Goal: Information Seeking & Learning: Learn about a topic

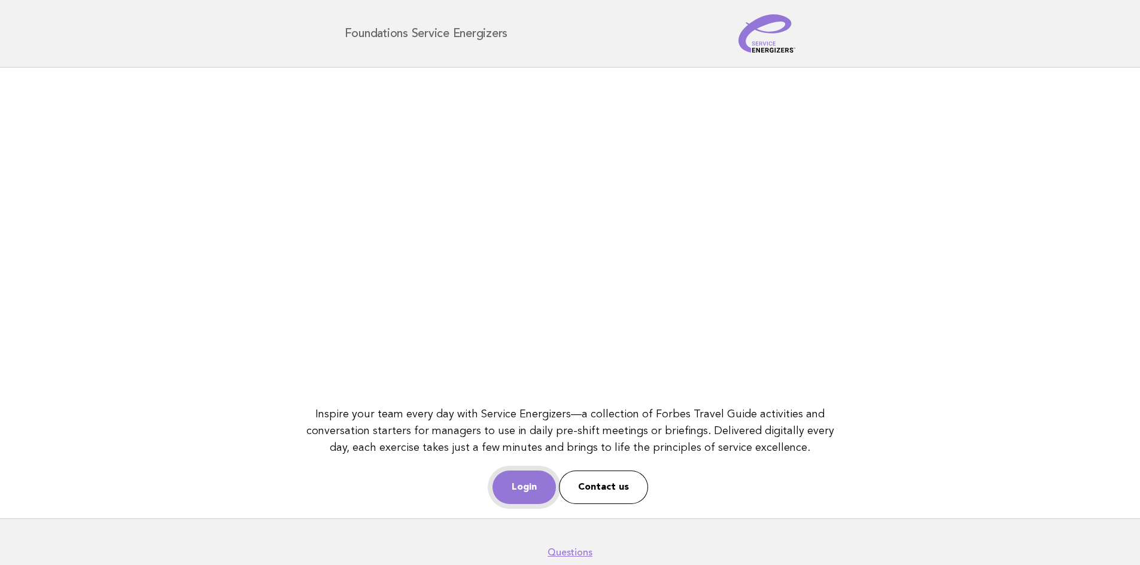
click at [524, 483] on link "Login" at bounding box center [523, 488] width 63 height 34
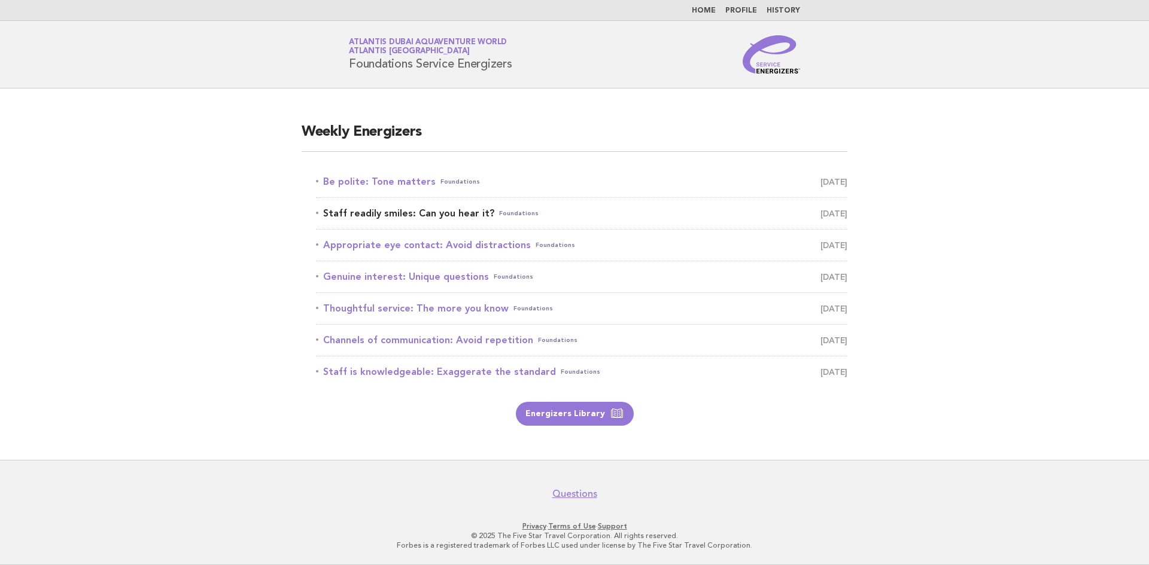
click at [470, 221] on link "Staff readily smiles: Can you hear it? Foundations September 21" at bounding box center [581, 213] width 531 height 17
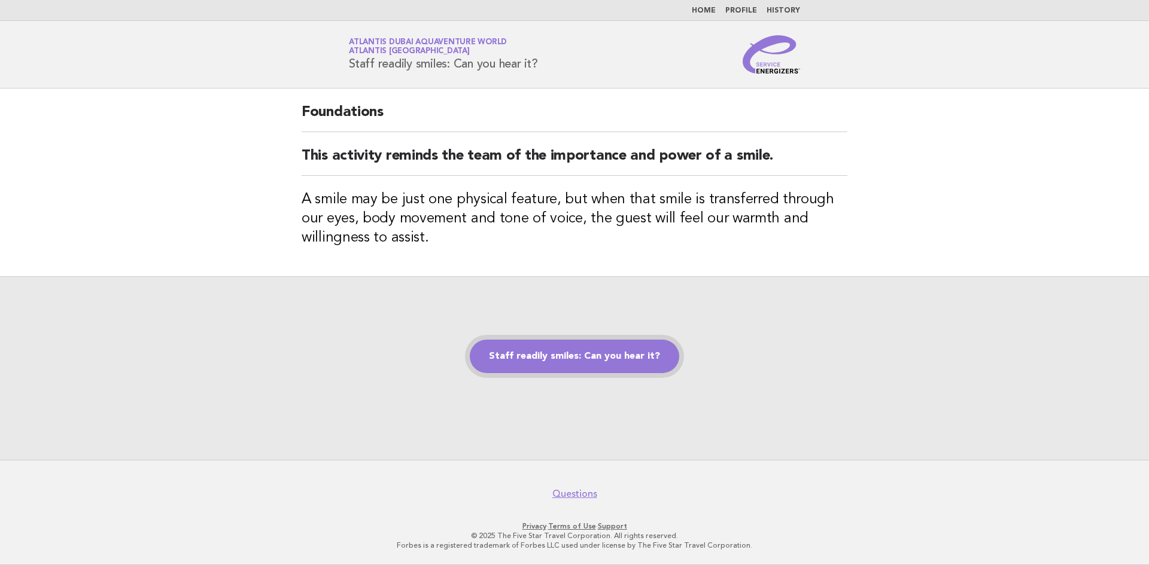
click at [601, 352] on link "Staff readily smiles: Can you hear it?" at bounding box center [574, 357] width 209 height 34
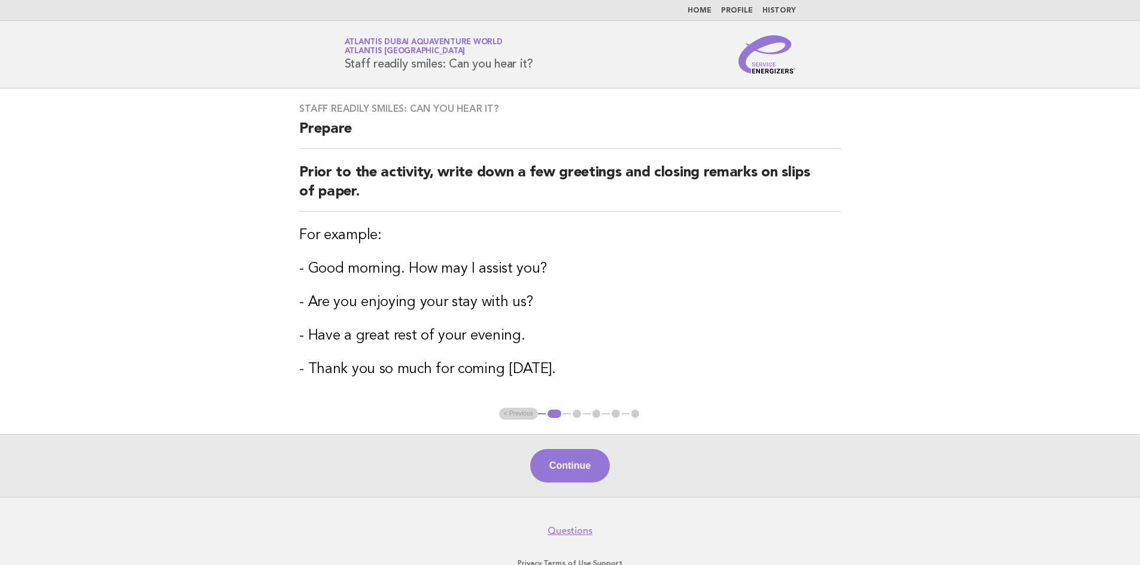
click at [528, 416] on ul "< Previous 1 2 3 4 5" at bounding box center [570, 414] width 142 height 12
click at [561, 462] on button "Continue" at bounding box center [570, 466] width 80 height 34
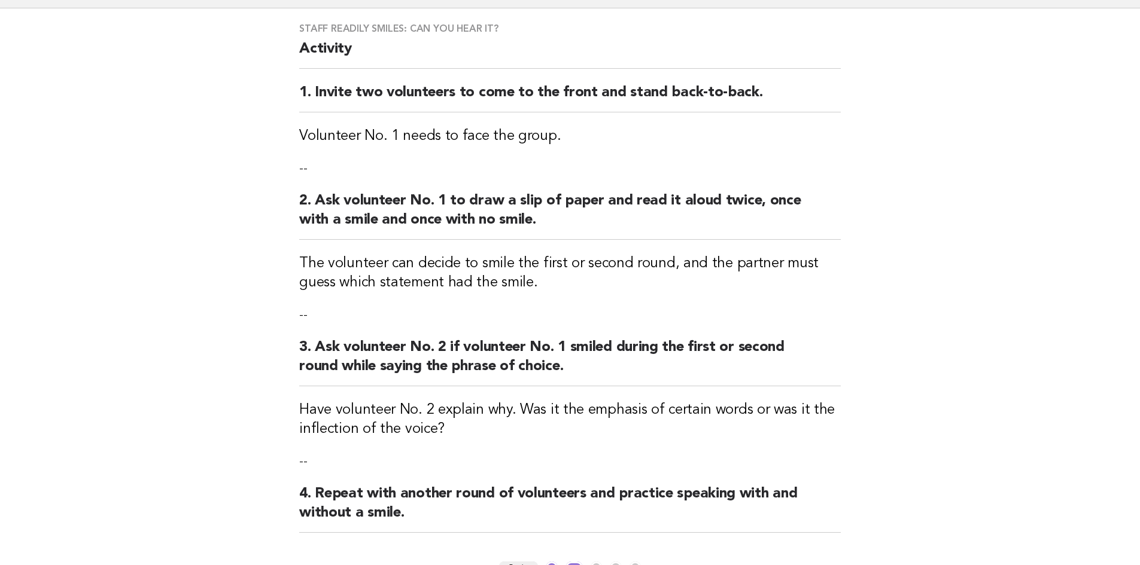
scroll to position [239, 0]
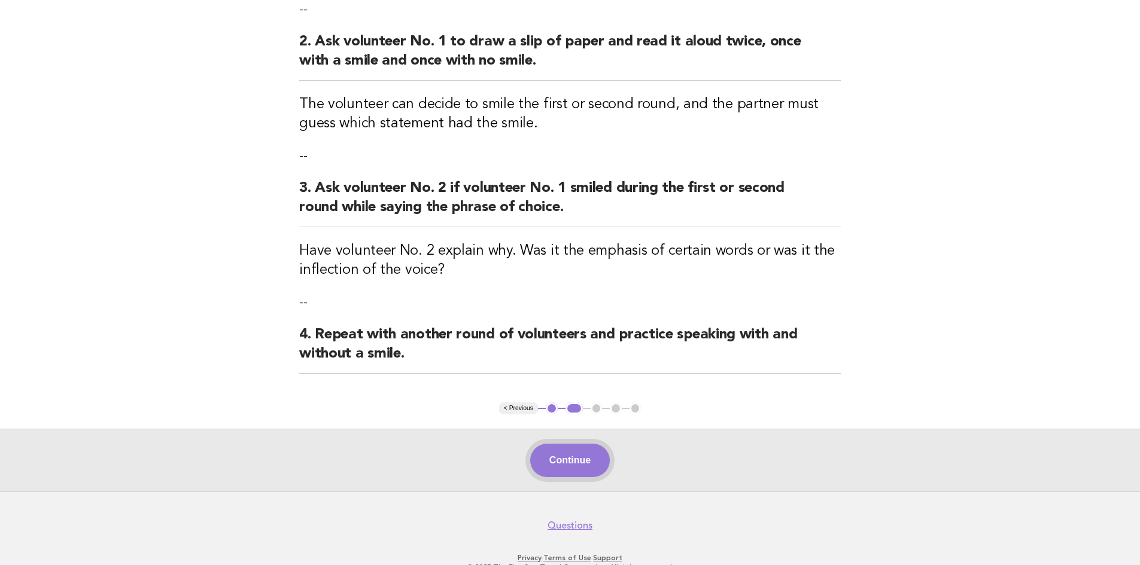
click at [580, 453] on button "Continue" at bounding box center [570, 461] width 80 height 34
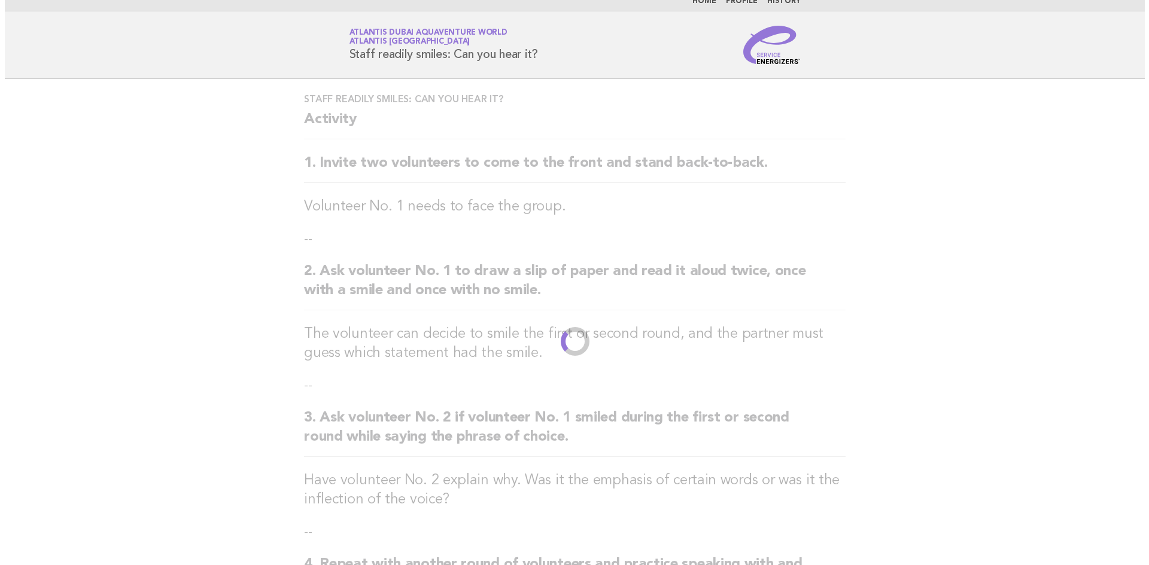
scroll to position [0, 0]
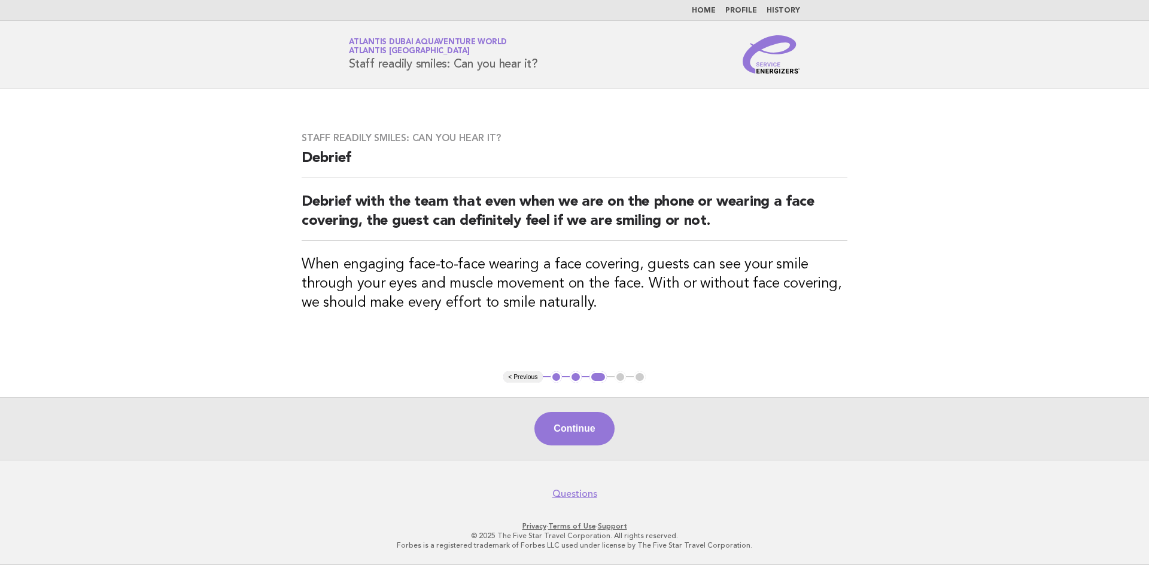
click at [389, 48] on span "Atlantis [GEOGRAPHIC_DATA]" at bounding box center [409, 52] width 121 height 8
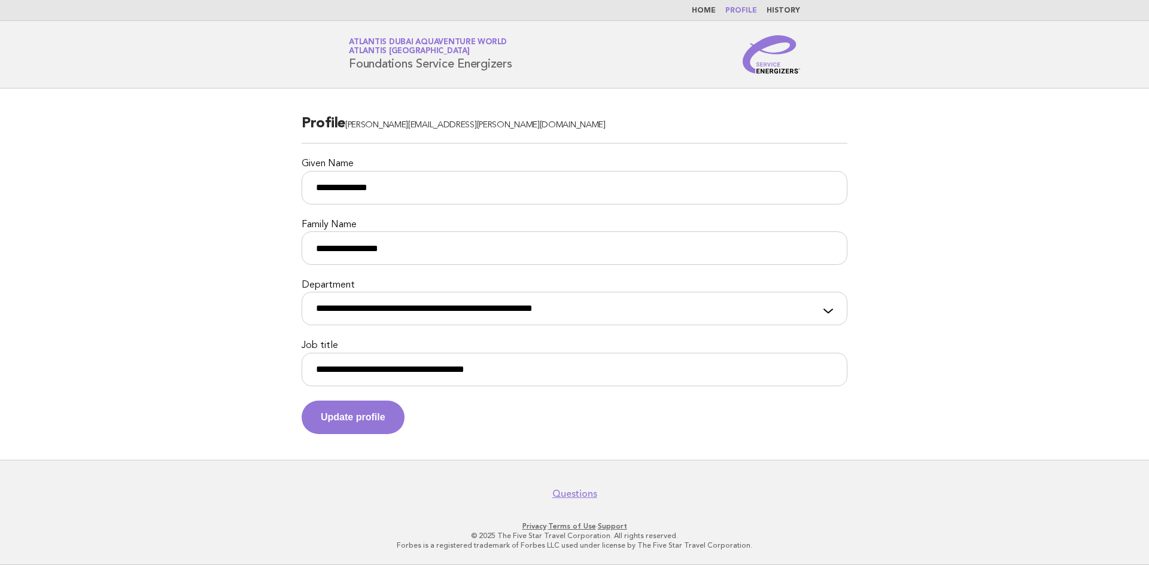
click at [783, 39] on img at bounding box center [771, 54] width 57 height 38
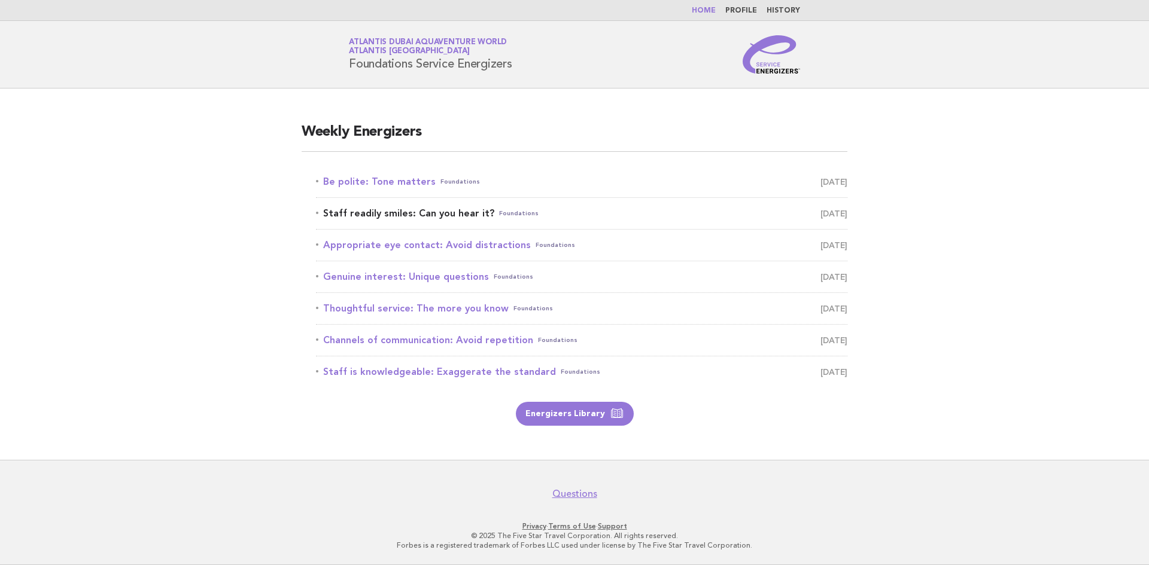
click at [460, 220] on link "Staff readily smiles: Can you hear it? Foundations September 21" at bounding box center [581, 213] width 531 height 17
